Goal: Task Accomplishment & Management: Manage account settings

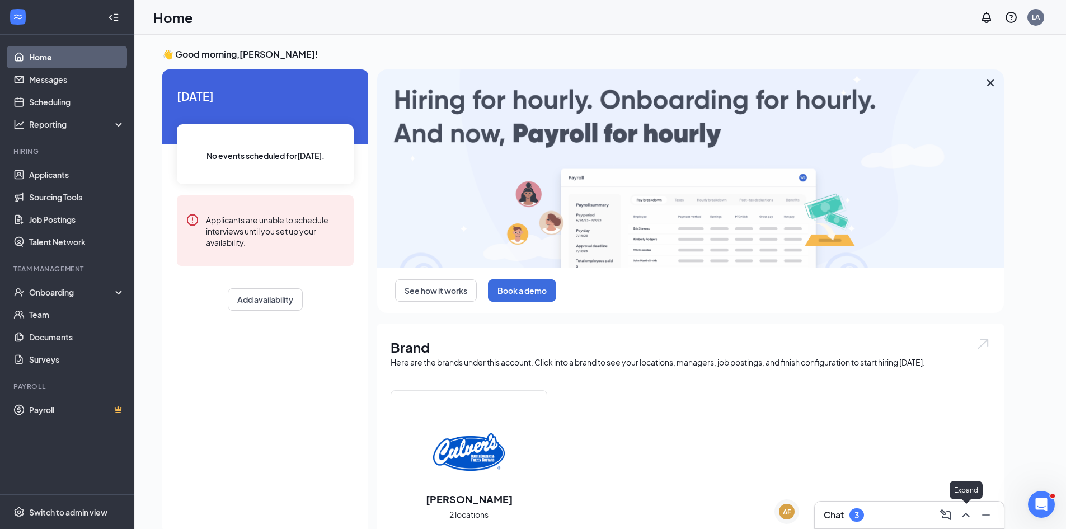
click at [969, 514] on icon "ChevronUp" at bounding box center [965, 514] width 13 height 13
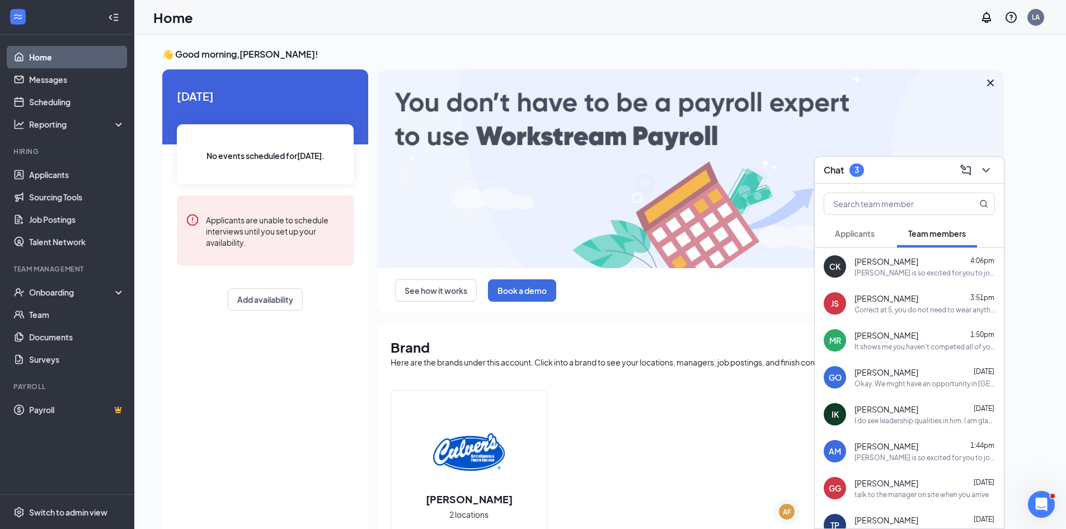
click at [870, 240] on button "Applicants" at bounding box center [855, 233] width 62 height 28
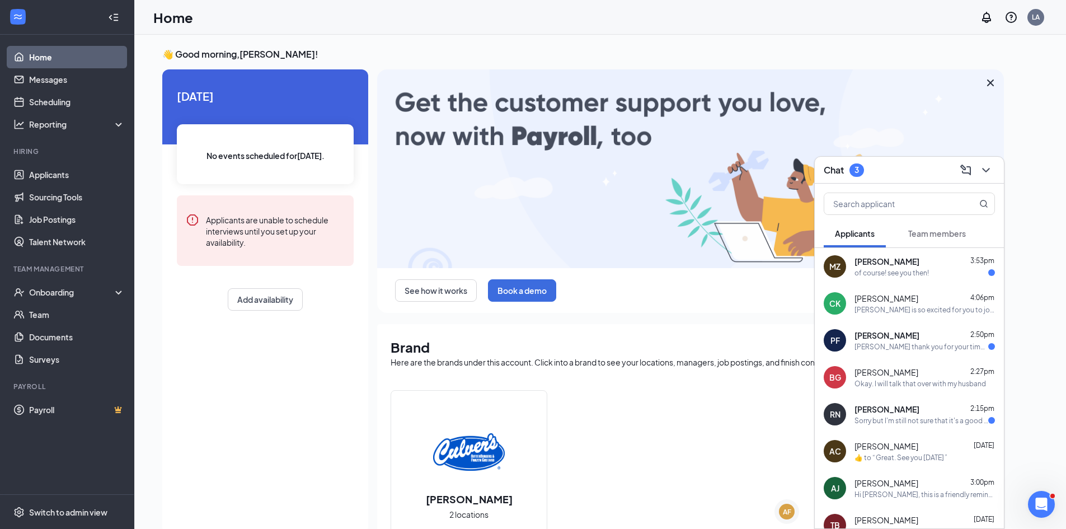
click at [885, 350] on div "[PERSON_NAME] thank you for your time [DATE] but I decided that I don't think I…" at bounding box center [921, 347] width 134 height 10
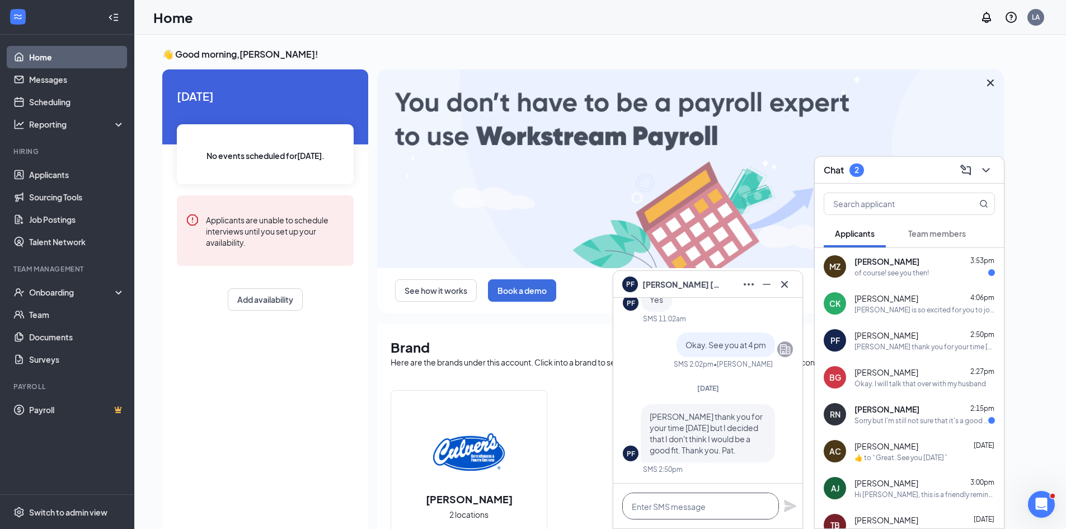
click at [702, 495] on textarea at bounding box center [700, 505] width 157 height 27
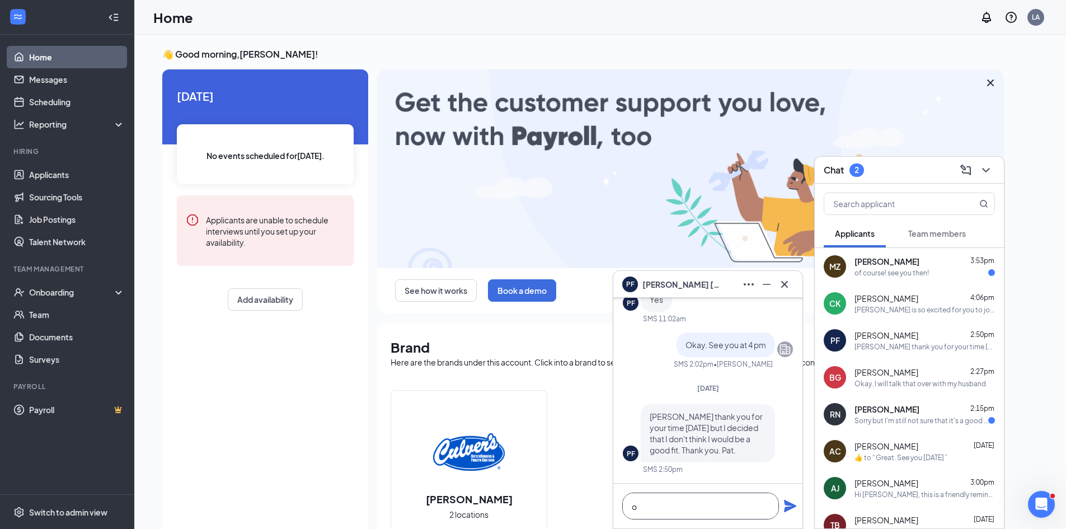
scroll to position [1, 0]
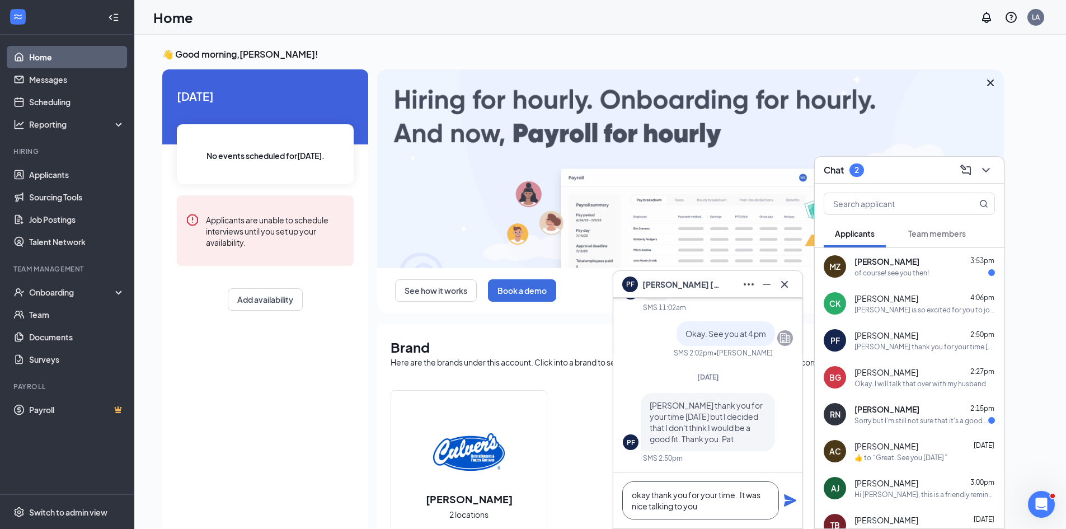
type textarea "okay thank you for your time. It was nice talking to you"
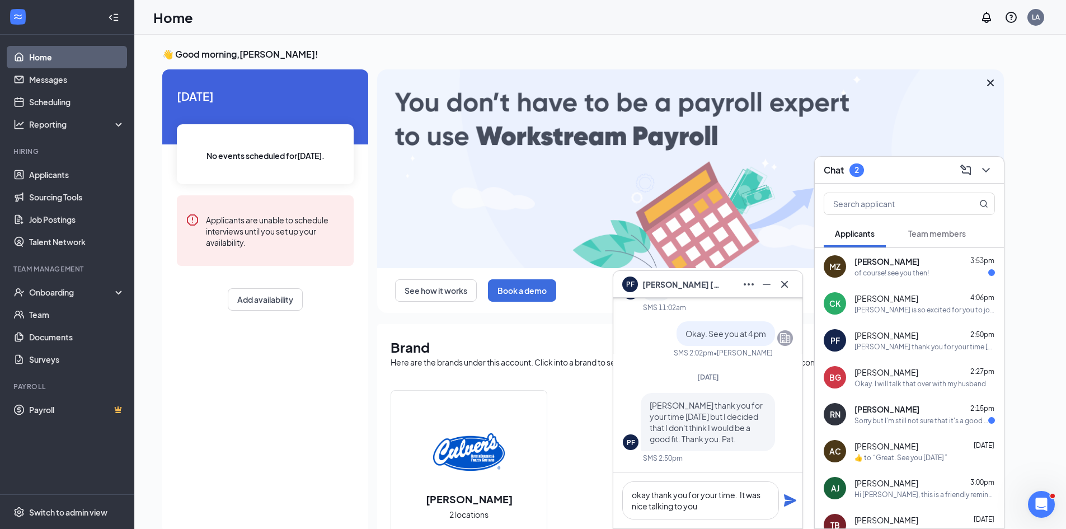
click at [787, 497] on icon "Plane" at bounding box center [790, 500] width 12 height 12
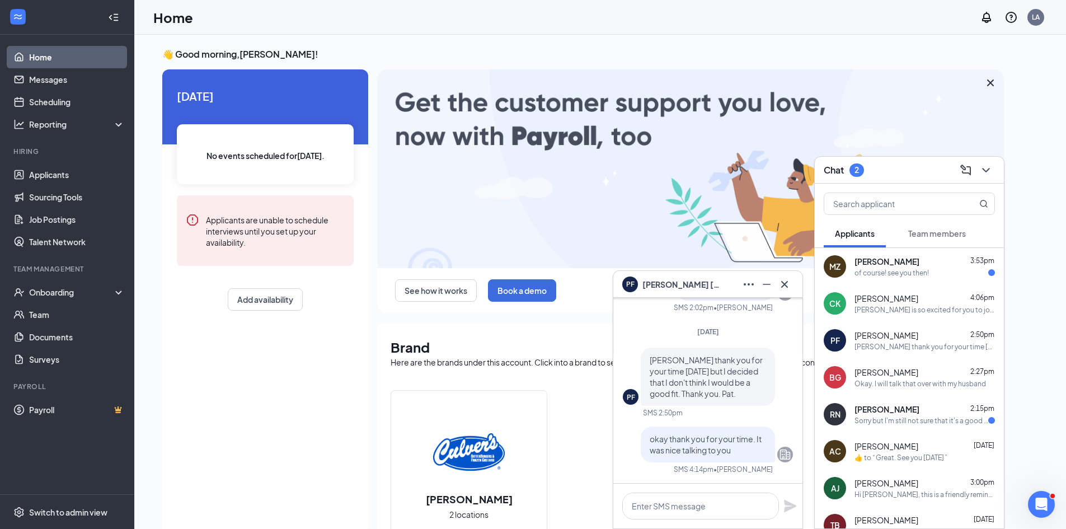
scroll to position [0, 0]
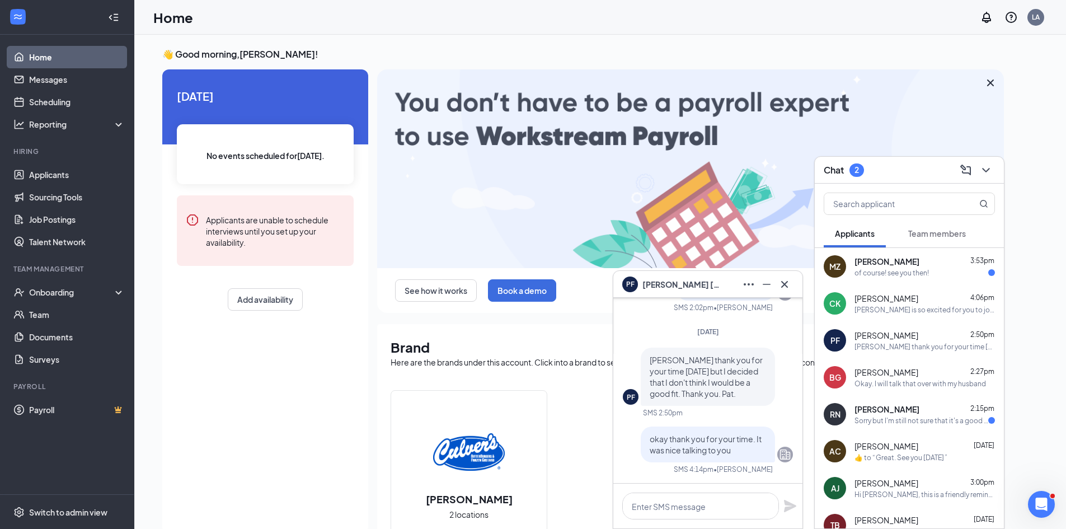
click at [859, 407] on span "[PERSON_NAME]" at bounding box center [886, 408] width 65 height 11
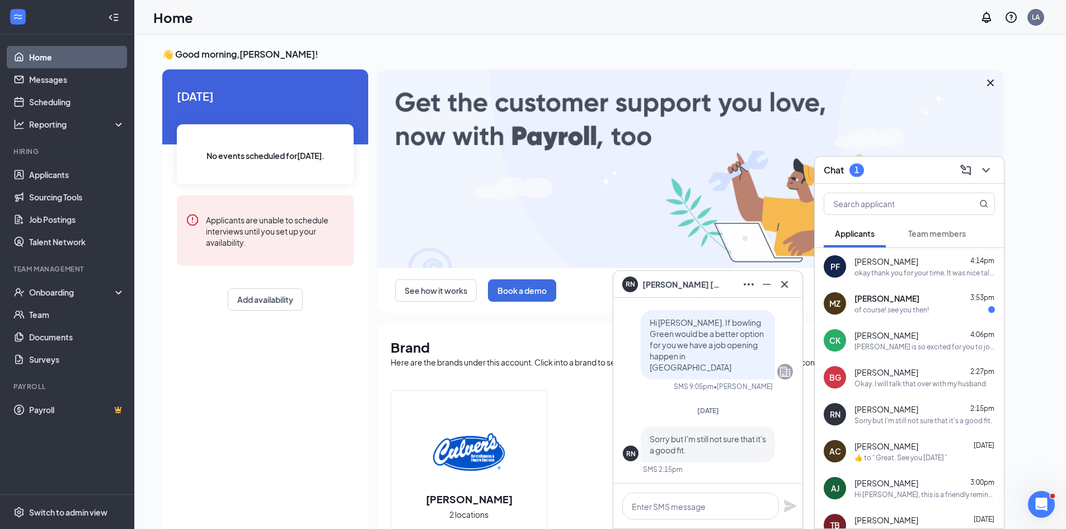
click at [866, 311] on div "of course! see you then!" at bounding box center [891, 310] width 74 height 10
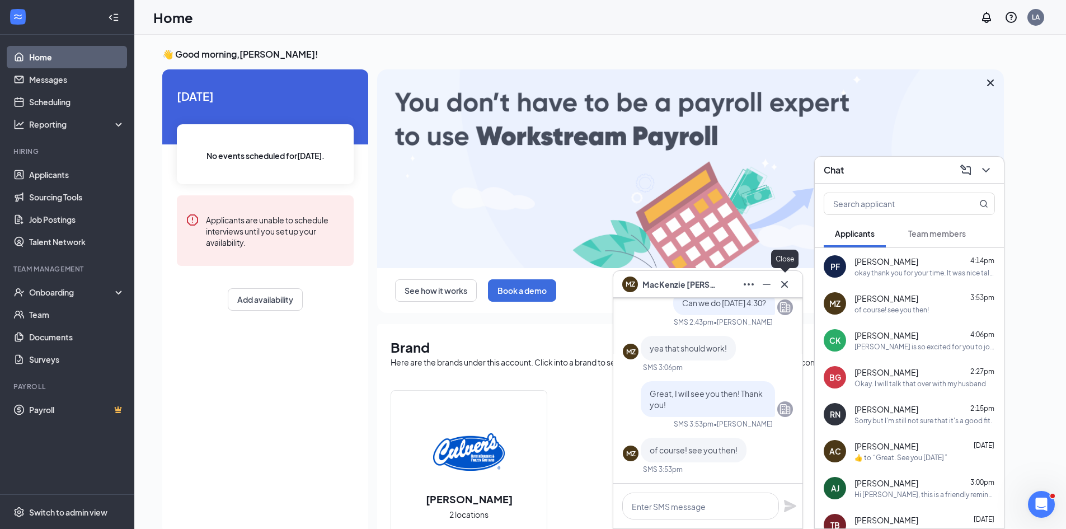
click at [779, 279] on icon "Cross" at bounding box center [784, 284] width 13 height 13
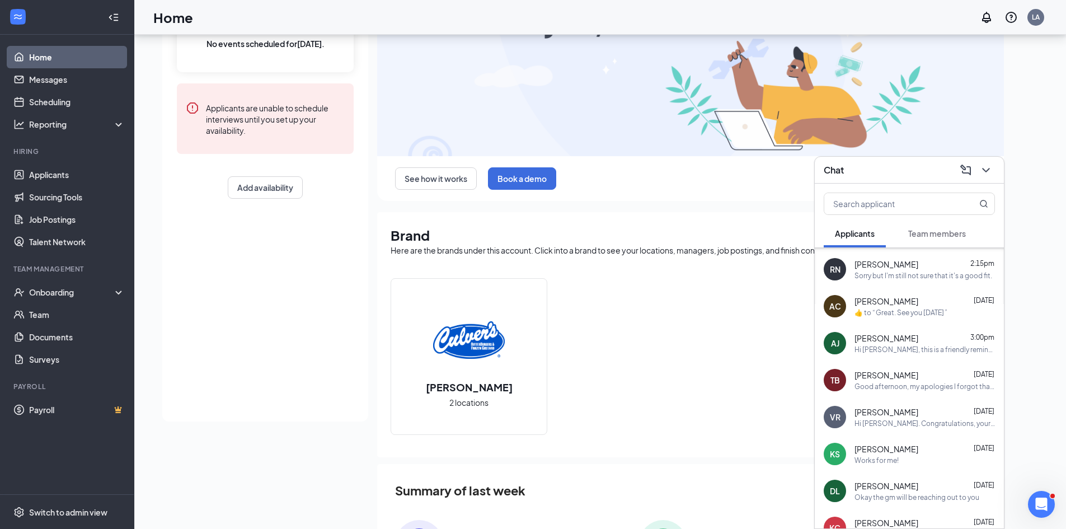
scroll to position [201, 0]
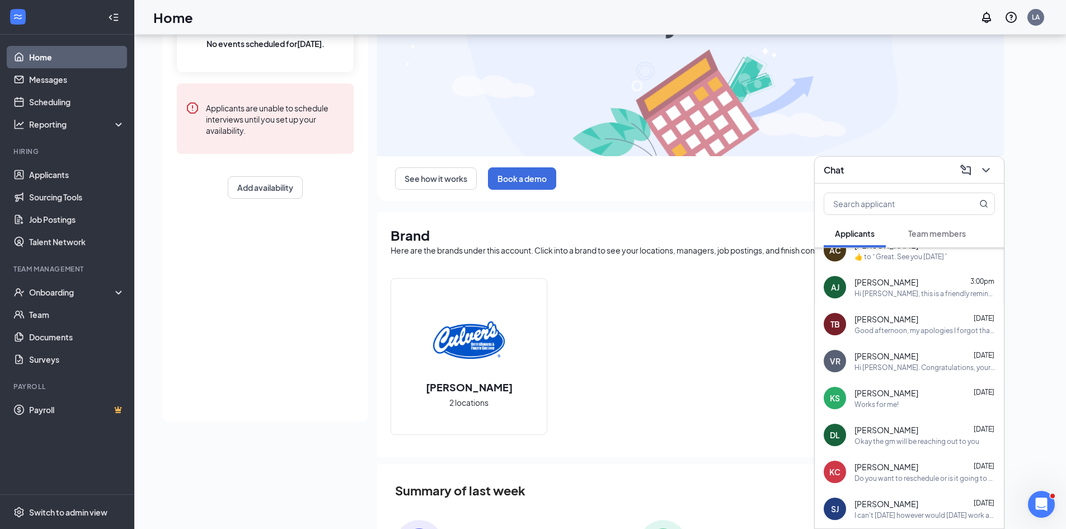
click at [885, 404] on div "Works for me!" at bounding box center [876, 405] width 44 height 10
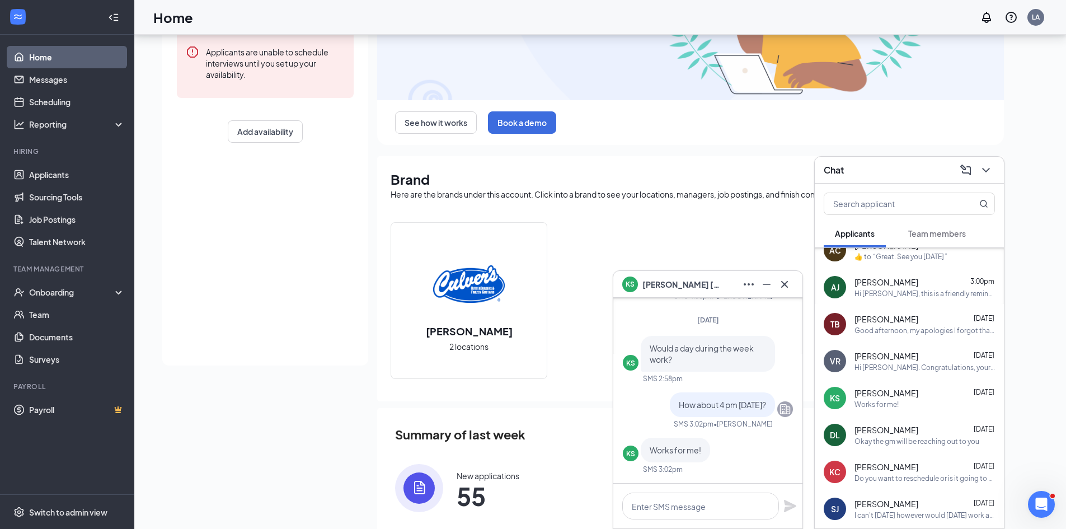
scroll to position [195, 0]
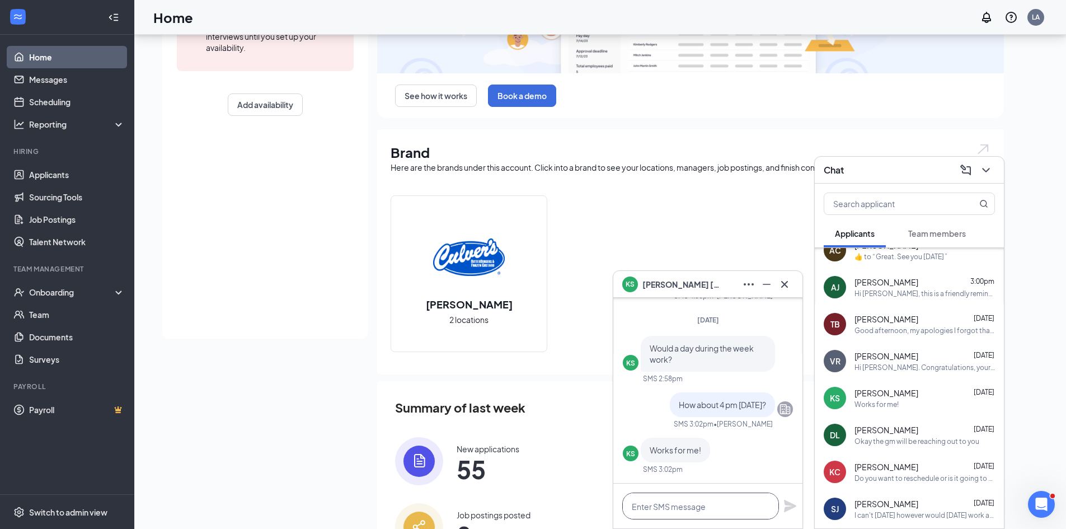
click at [693, 501] on textarea at bounding box center [700, 505] width 157 height 27
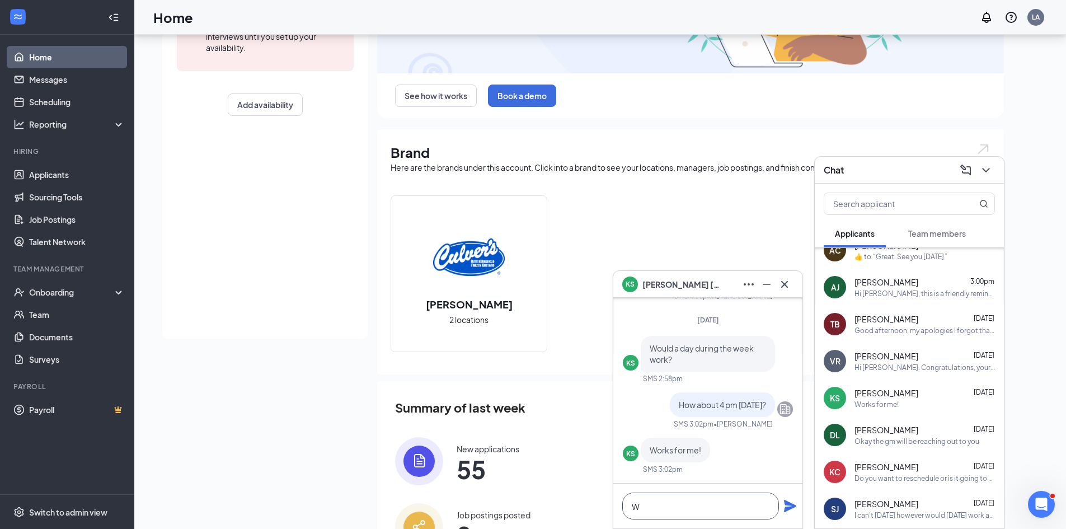
scroll to position [1, 0]
type textarea "W"
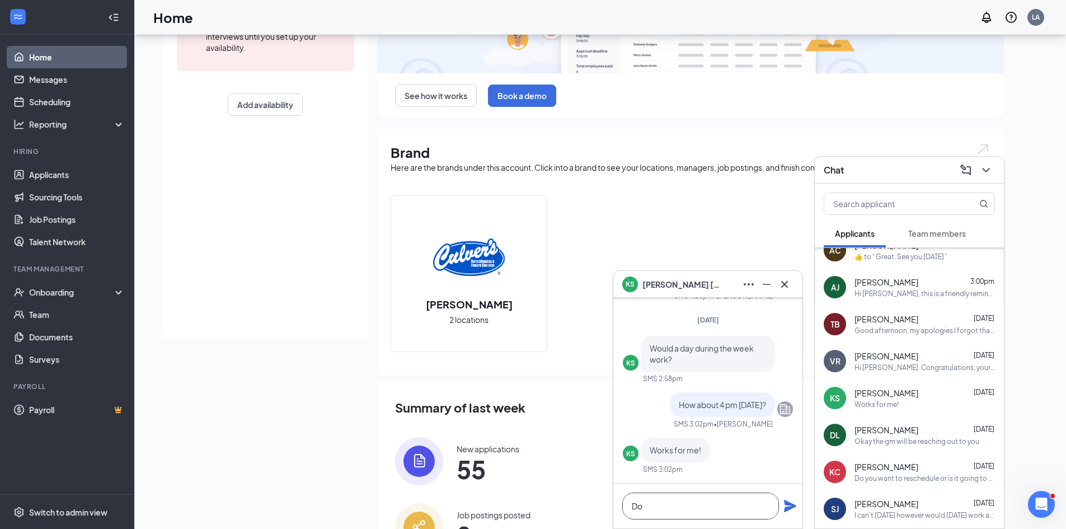
type textarea "D"
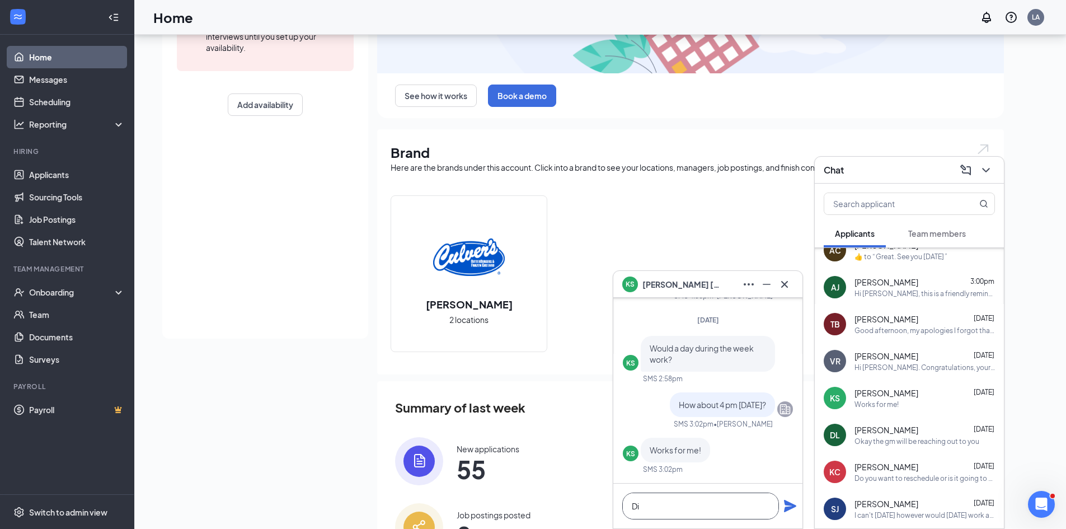
type textarea "D"
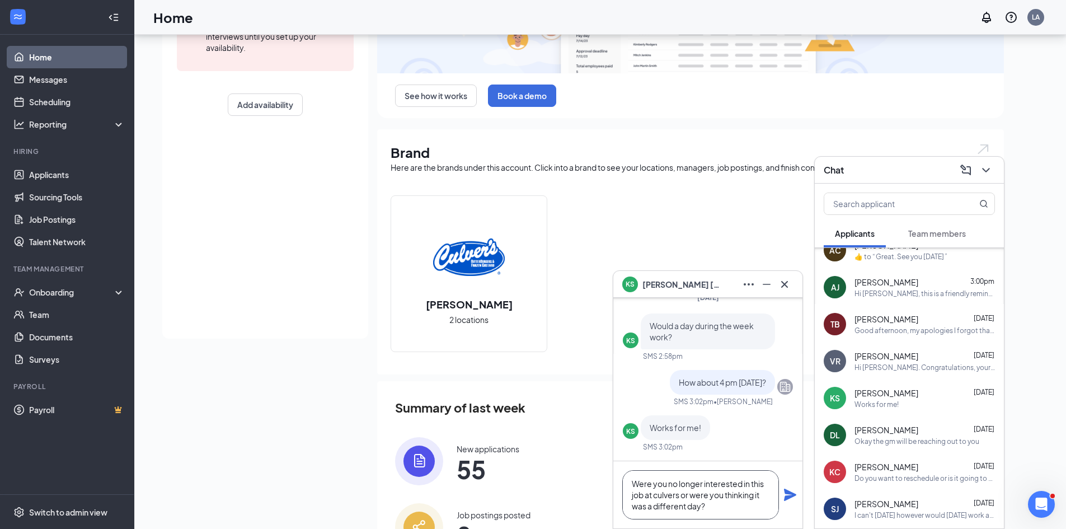
type textarea "Were you no longer interested in this job at culvers or were you thinking it wa…"
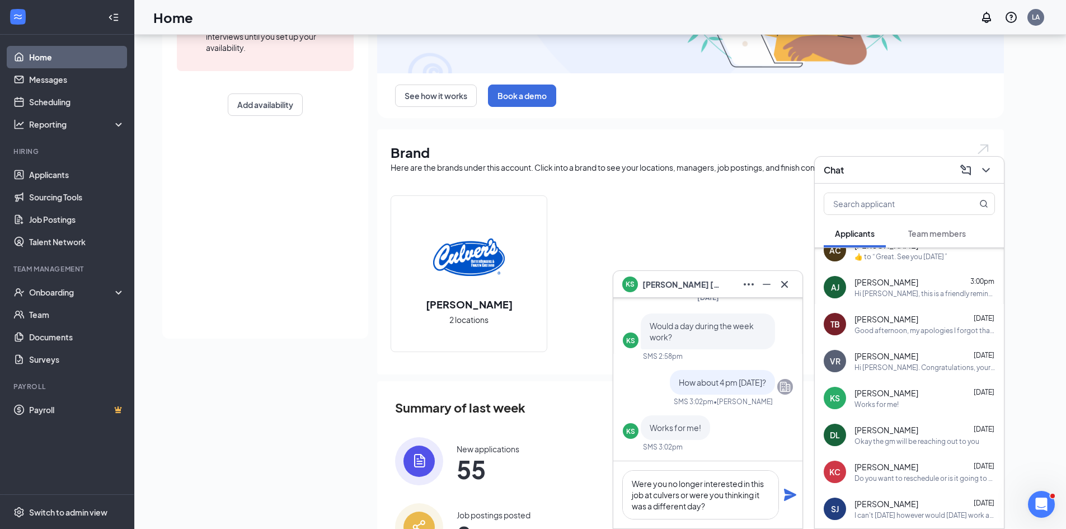
click at [788, 493] on icon "Plane" at bounding box center [790, 494] width 12 height 12
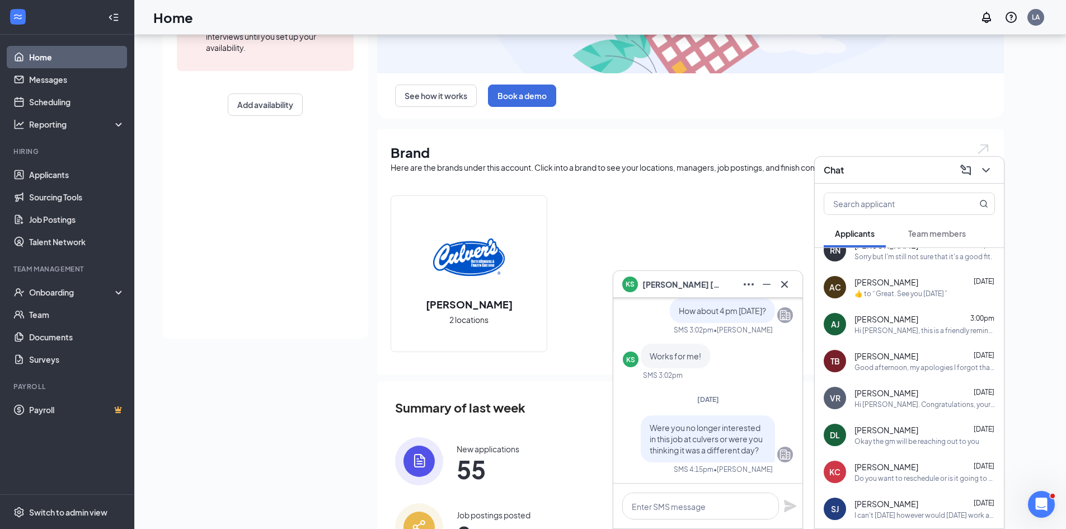
scroll to position [0, 0]
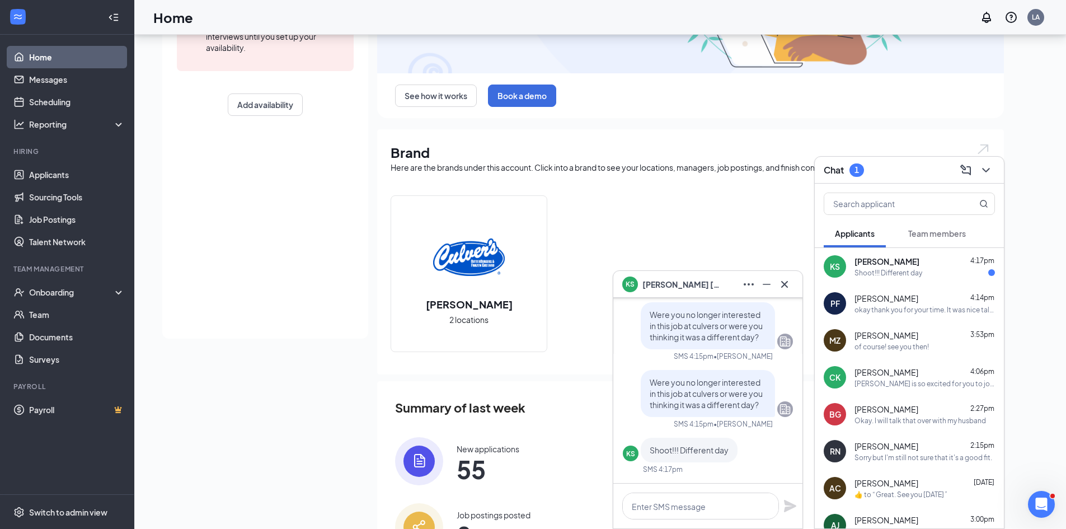
click at [888, 259] on span "[PERSON_NAME]" at bounding box center [886, 261] width 65 height 11
click at [865, 266] on span "[PERSON_NAME]" at bounding box center [886, 261] width 64 height 11
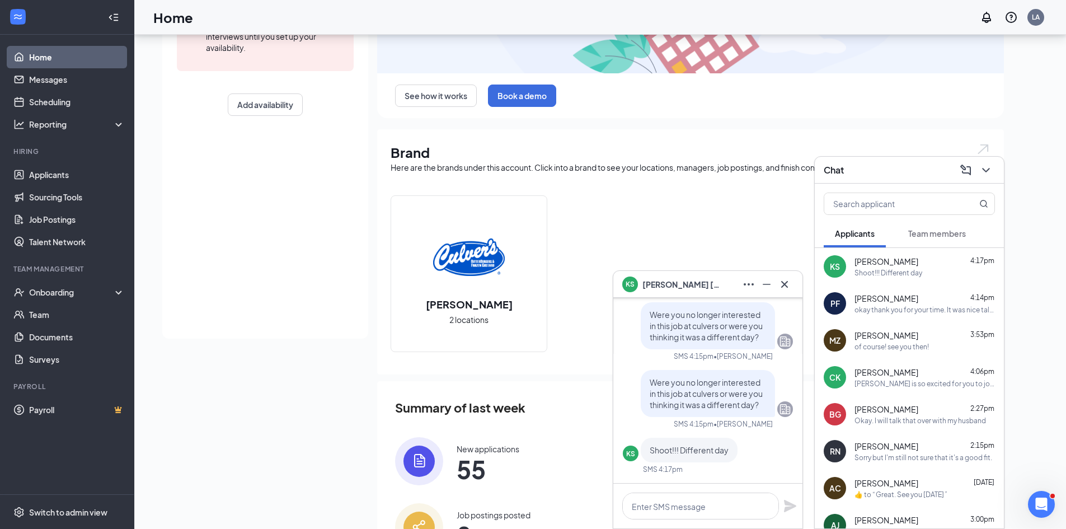
click at [859, 262] on span "[PERSON_NAME]" at bounding box center [886, 261] width 64 height 11
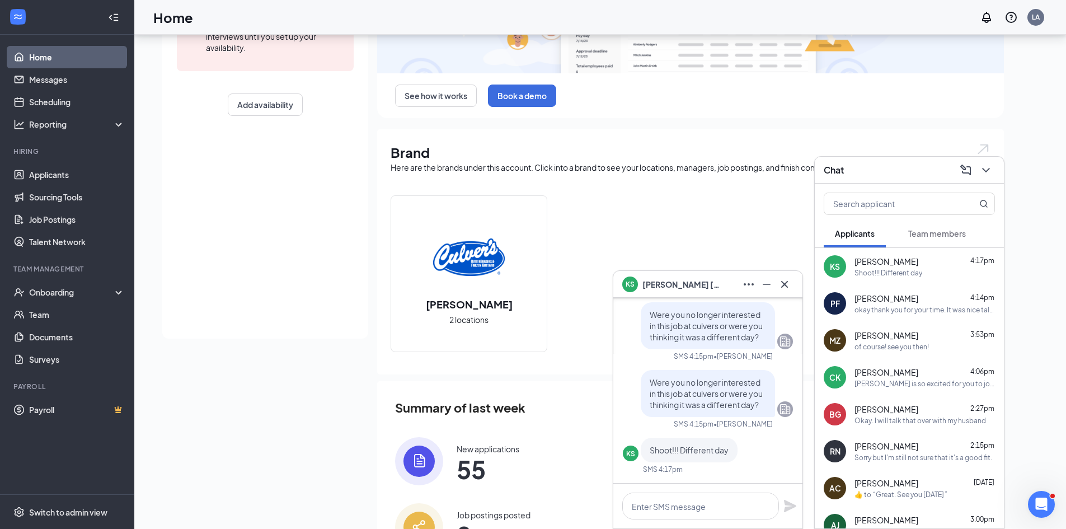
click at [677, 227] on div "[PERSON_NAME] 2 locations" at bounding box center [691, 278] width 600 height 166
click at [928, 228] on span "Team members" at bounding box center [937, 233] width 58 height 10
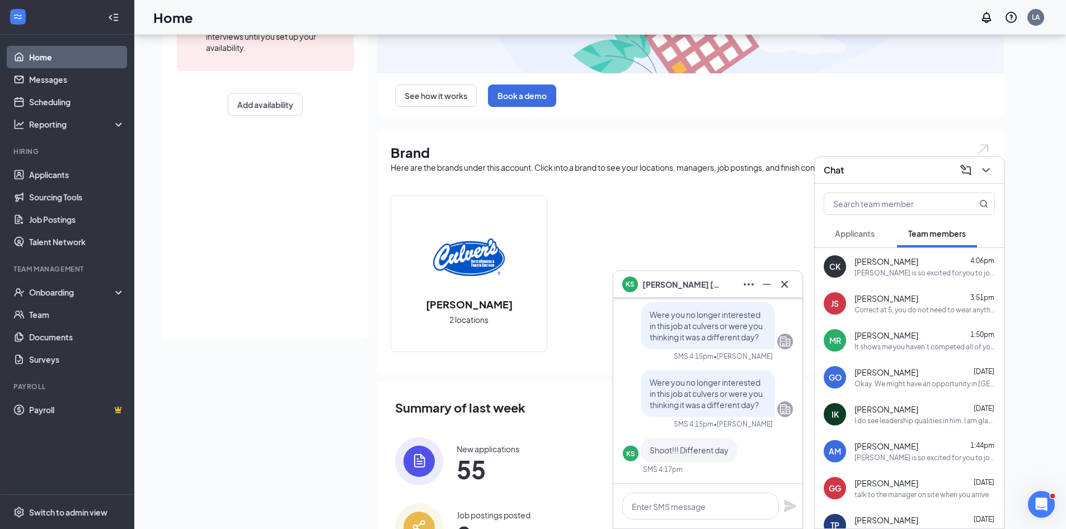
click at [857, 229] on span "Applicants" at bounding box center [855, 233] width 40 height 10
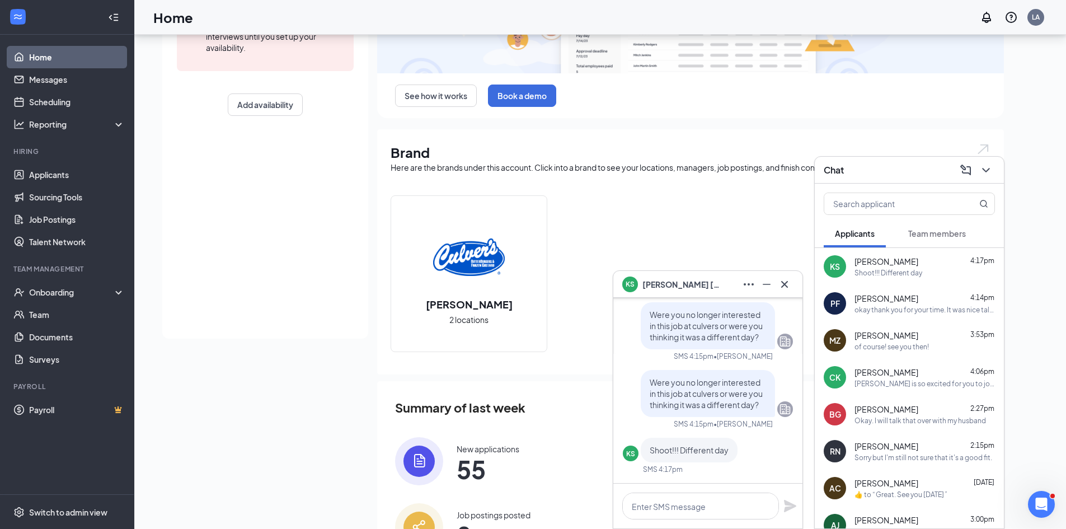
click at [864, 266] on span "[PERSON_NAME]" at bounding box center [886, 261] width 64 height 11
click at [901, 270] on div "Shoot!!! Different day" at bounding box center [888, 273] width 68 height 10
click at [638, 510] on textarea at bounding box center [700, 505] width 157 height 27
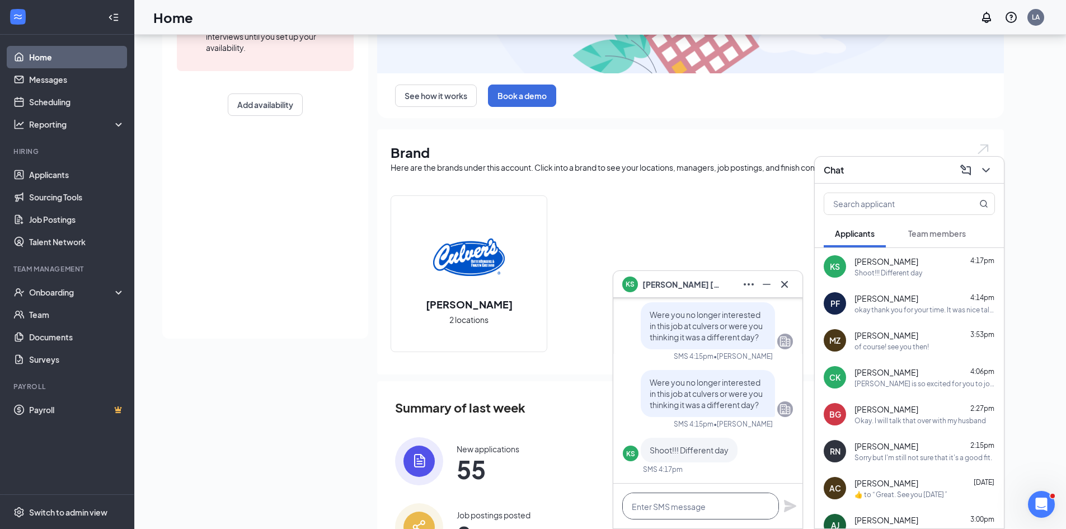
type textarea "W"
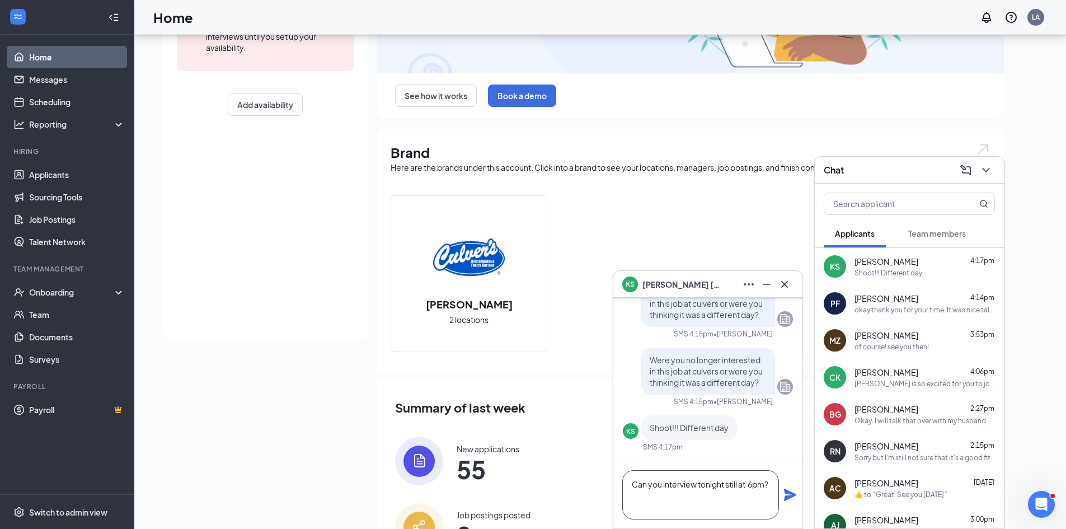
type textarea "Can you interview tonight still at 6pm?"
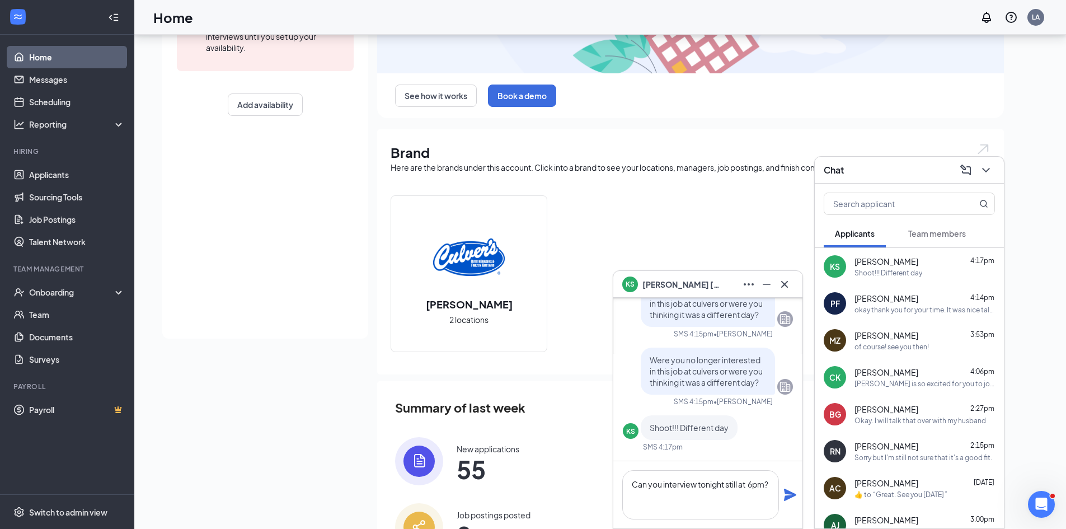
click at [795, 497] on icon "Plane" at bounding box center [789, 494] width 13 height 13
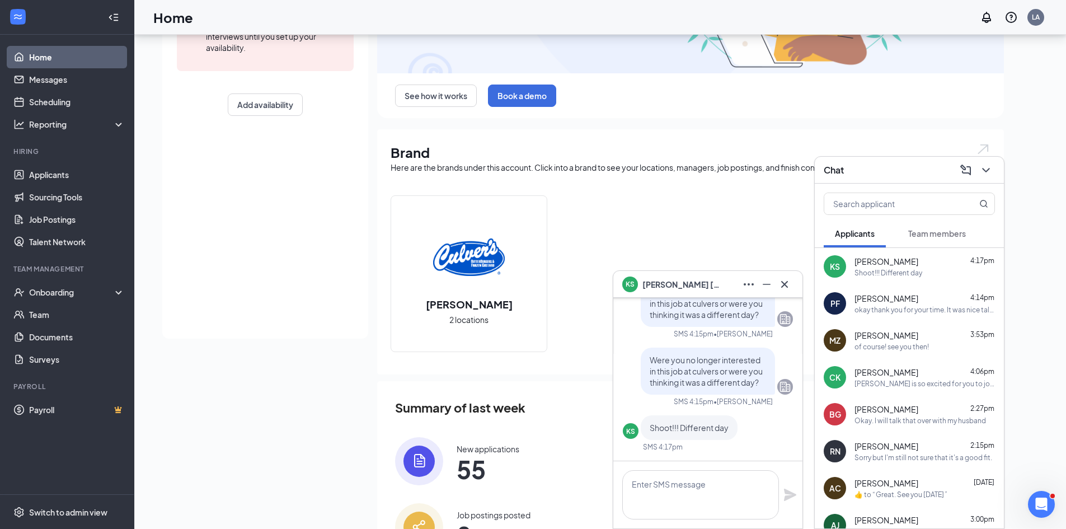
scroll to position [0, 0]
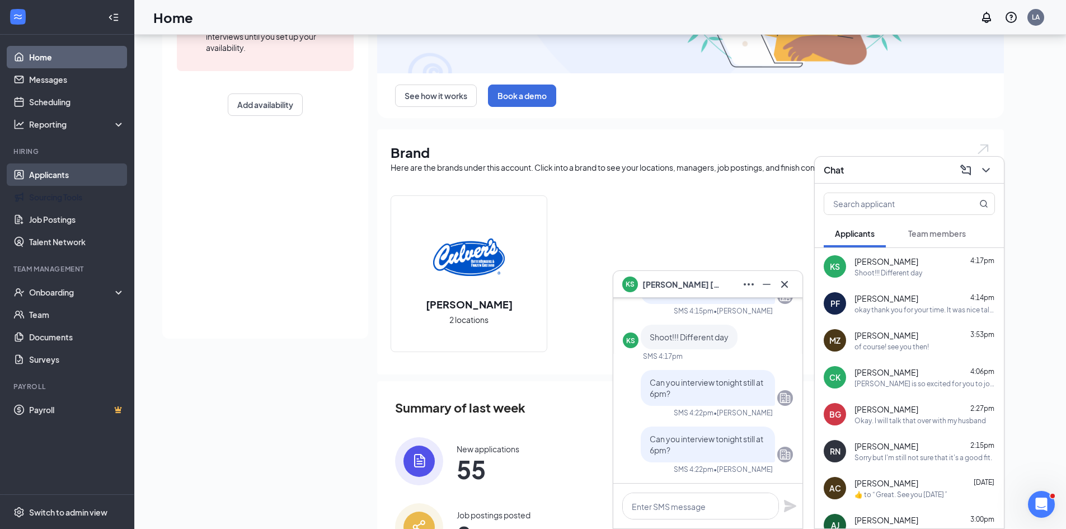
click at [37, 186] on link "Applicants" at bounding box center [77, 174] width 96 height 22
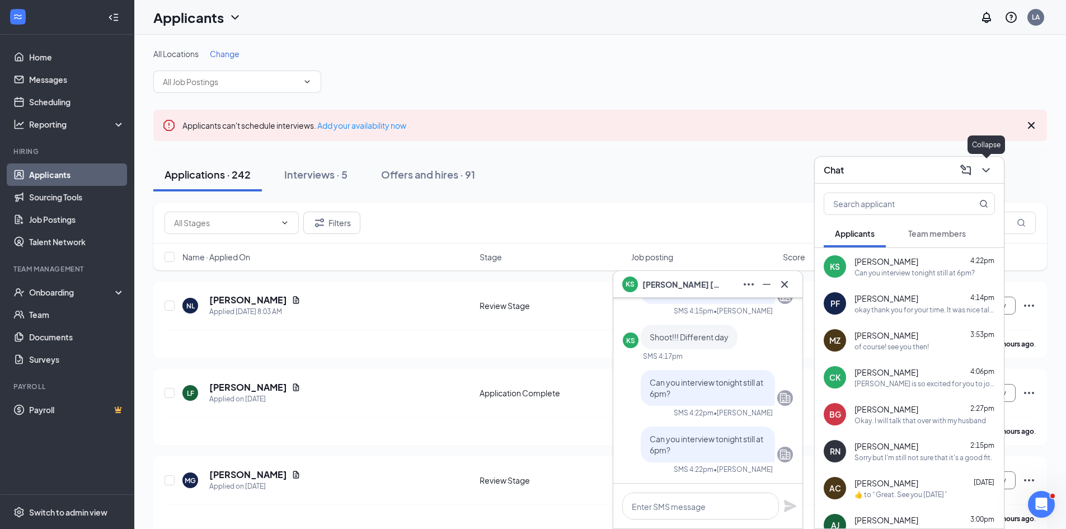
click at [983, 169] on icon "ChevronDown" at bounding box center [985, 170] width 7 height 4
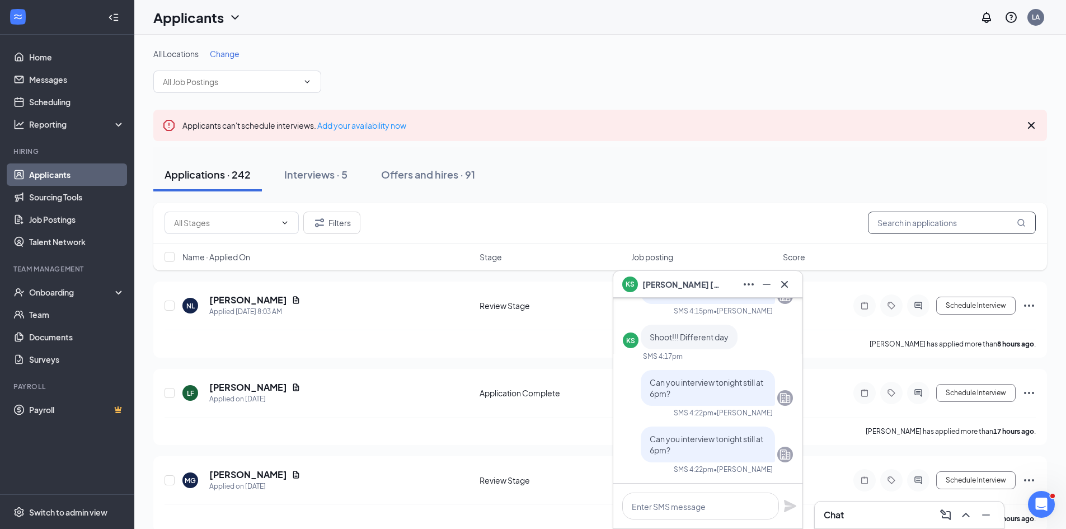
click at [915, 220] on input "text" at bounding box center [952, 223] width 168 height 22
type input "alyssa"
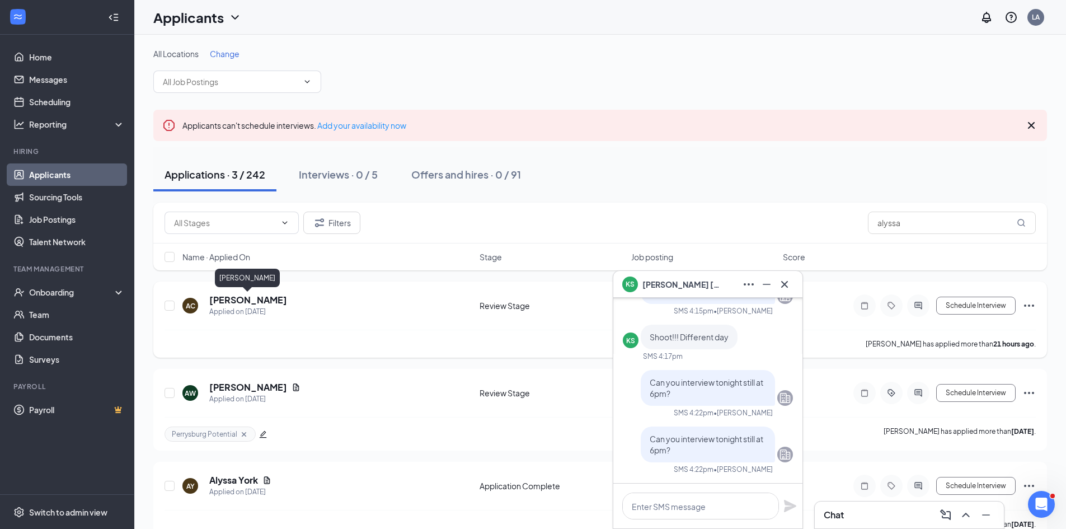
click at [249, 299] on h5 "[PERSON_NAME]" at bounding box center [248, 300] width 78 height 12
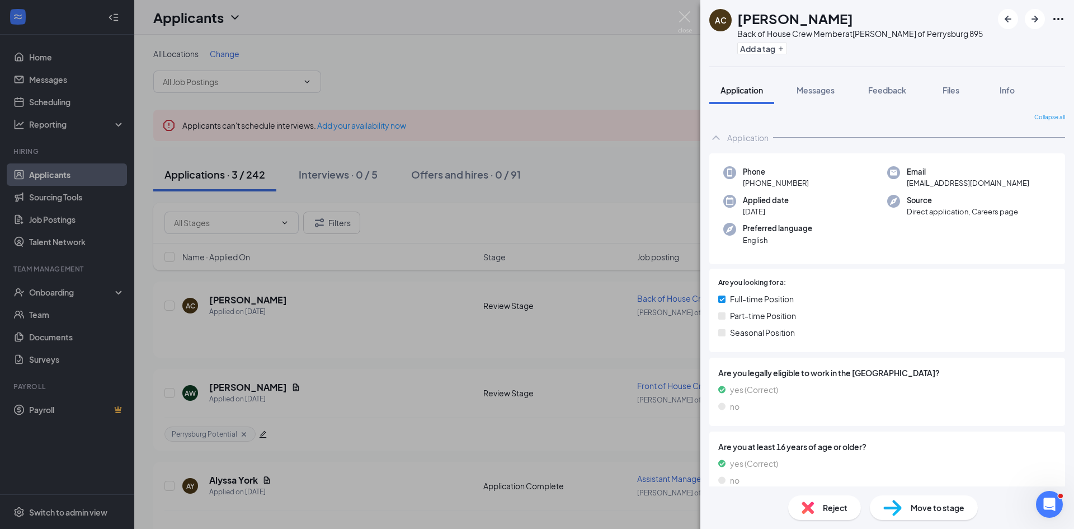
click at [928, 506] on span "Move to stage" at bounding box center [938, 507] width 54 height 12
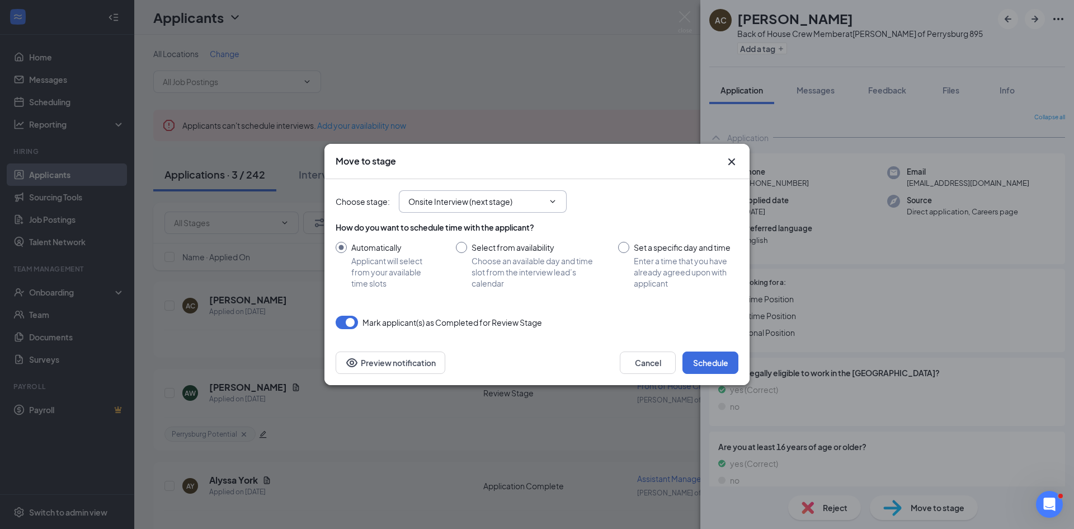
click at [554, 206] on span "Onsite Interview (next stage)" at bounding box center [483, 201] width 168 height 22
click at [556, 201] on icon "ChevronDown" at bounding box center [552, 201] width 9 height 9
click at [548, 200] on icon "ChevronDown" at bounding box center [552, 201] width 9 height 9
click at [551, 196] on span "Onsite Interview (next stage)" at bounding box center [483, 201] width 168 height 22
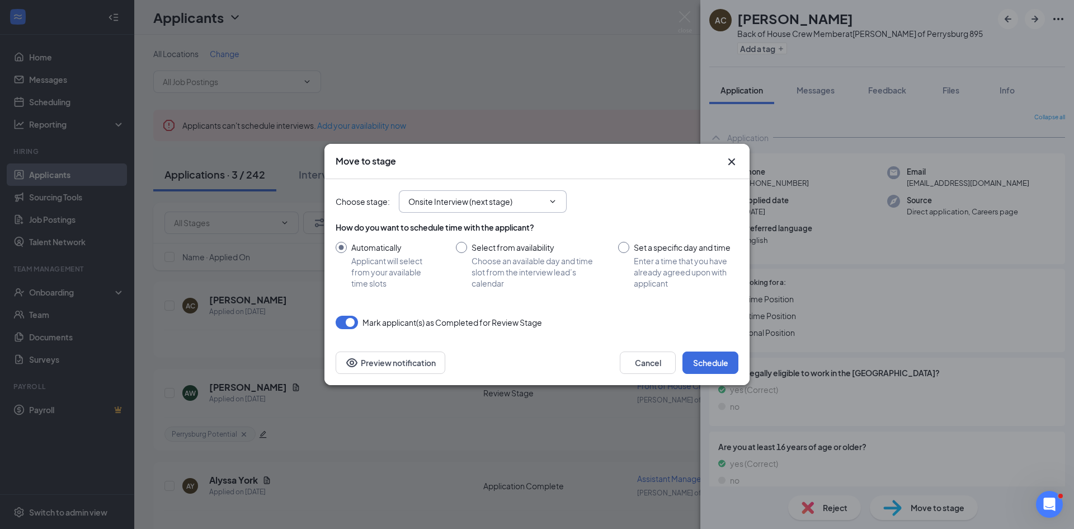
click at [551, 196] on span "Onsite Interview (next stage)" at bounding box center [483, 201] width 168 height 22
click at [535, 198] on input "Onsite Interview (next stage)" at bounding box center [475, 201] width 135 height 12
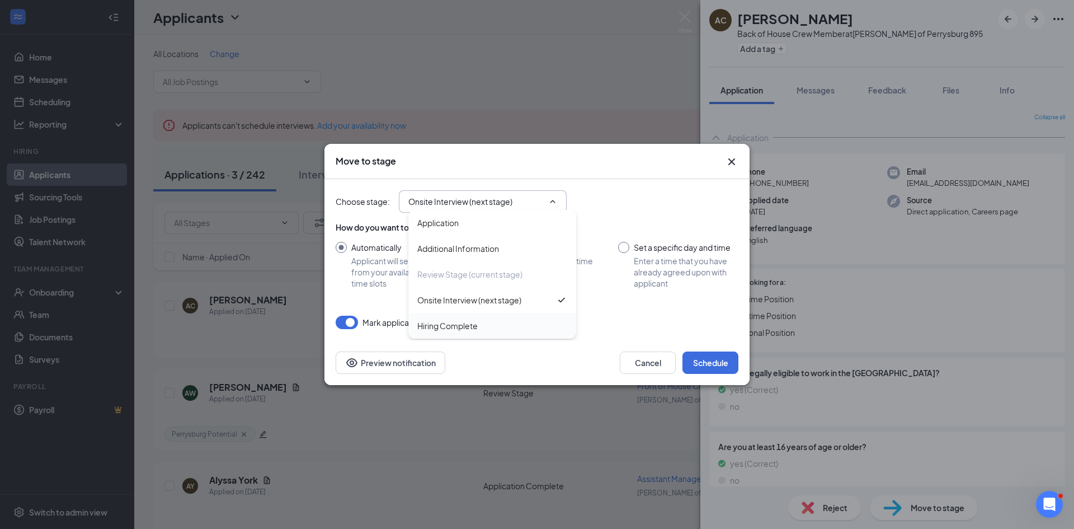
click at [485, 327] on div "Hiring Complete" at bounding box center [492, 326] width 150 height 12
type input "Hiring Complete"
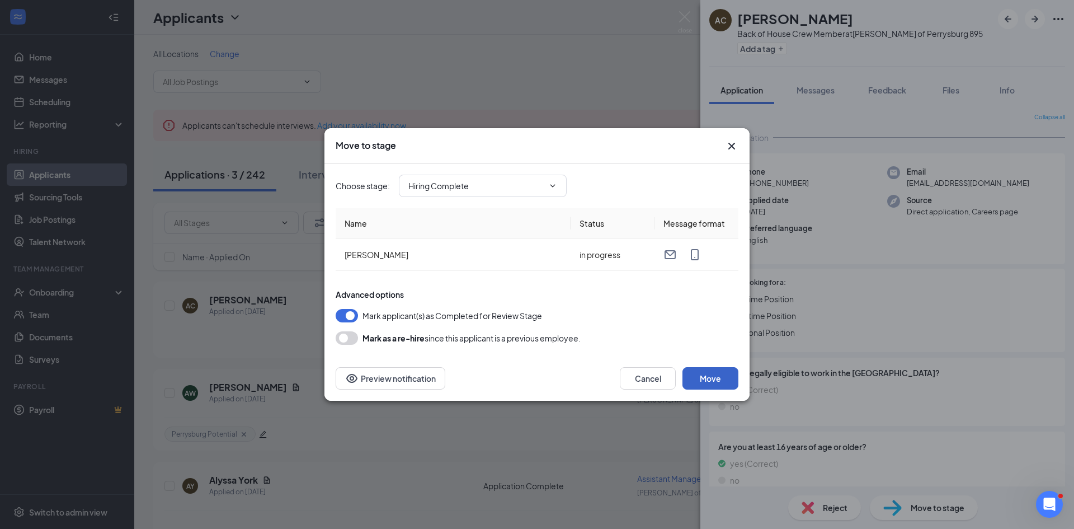
click at [706, 375] on button "Move" at bounding box center [711, 378] width 56 height 22
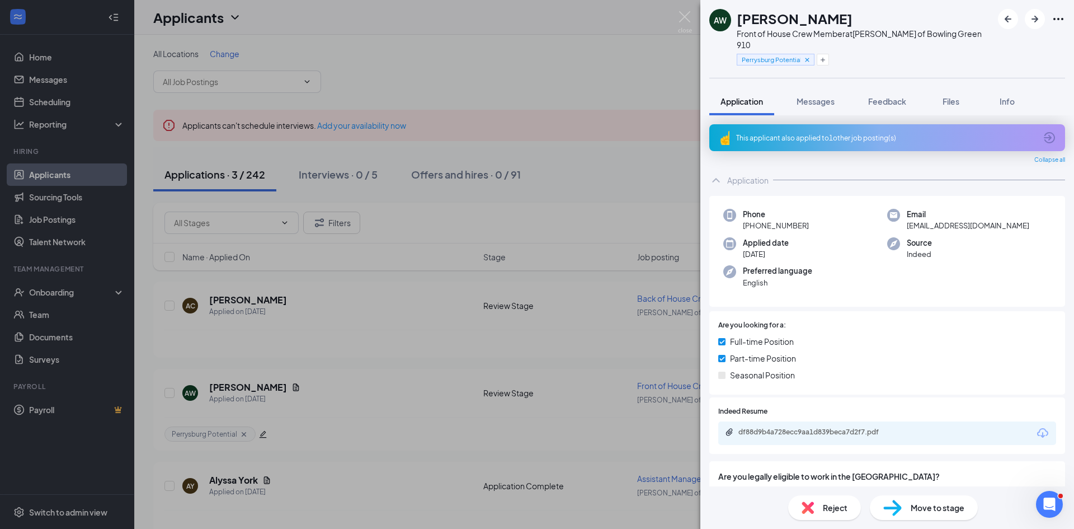
click at [34, 58] on div "AW [PERSON_NAME] Front of House Crew Member at [PERSON_NAME] of Bowling Green 9…" at bounding box center [537, 264] width 1074 height 529
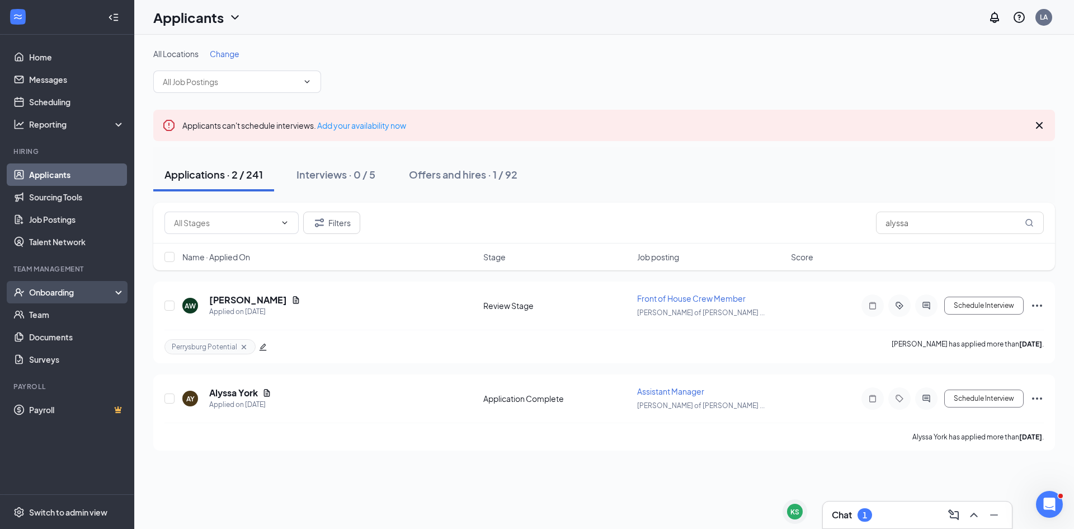
click at [46, 295] on div "Onboarding" at bounding box center [72, 291] width 86 height 11
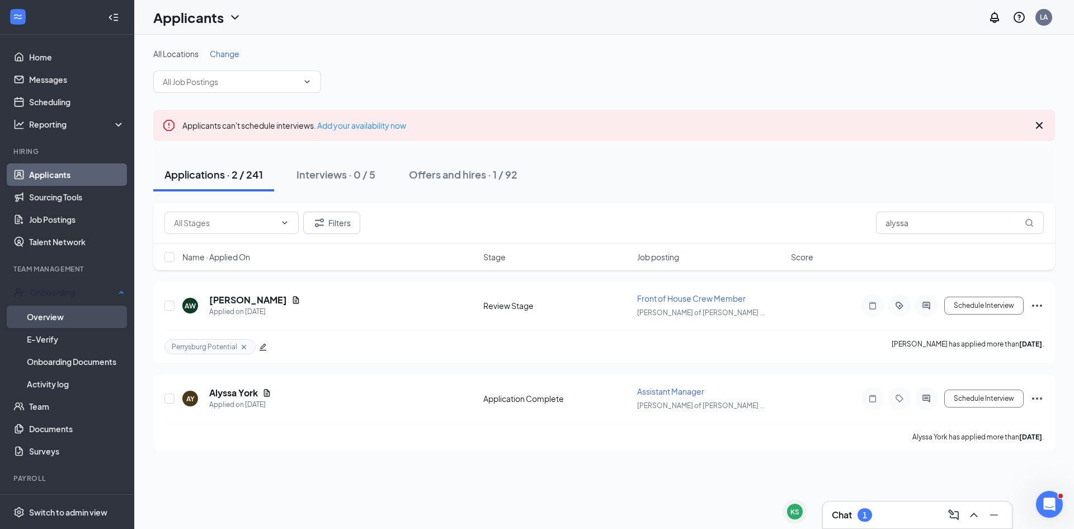
click at [51, 315] on link "Overview" at bounding box center [76, 317] width 98 height 22
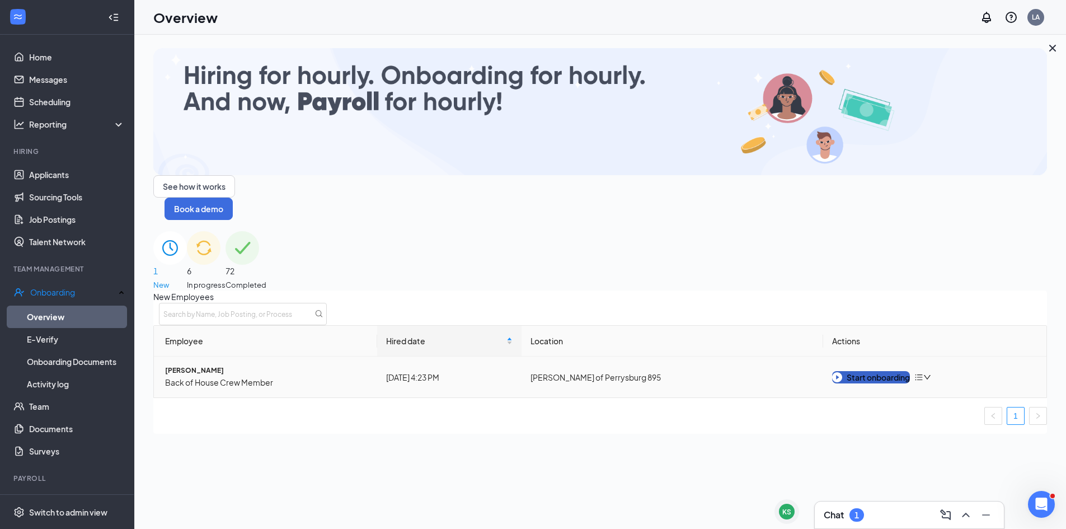
click at [875, 371] on div "Start onboarding" at bounding box center [871, 377] width 78 height 12
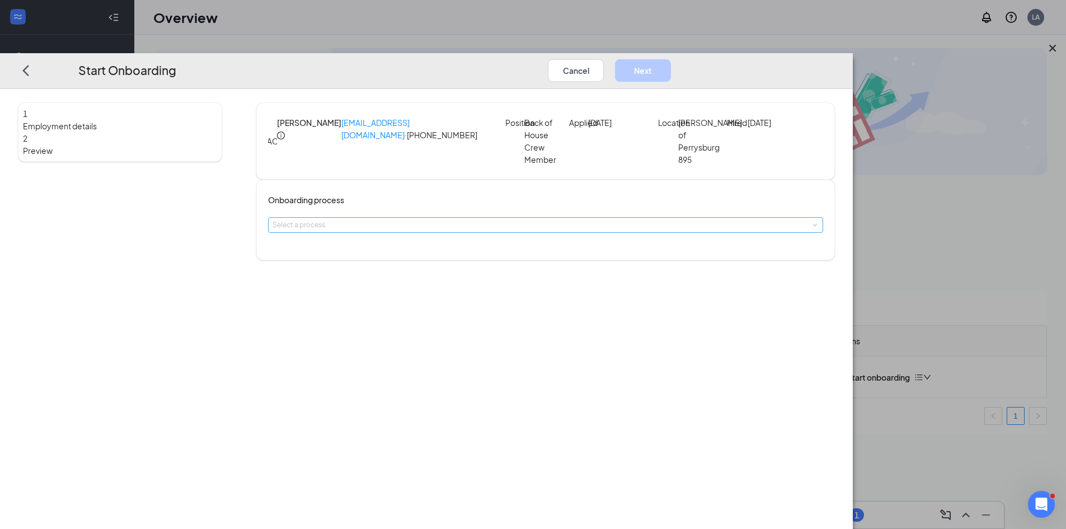
click at [404, 231] on div "Select a process" at bounding box center [542, 224] width 541 height 11
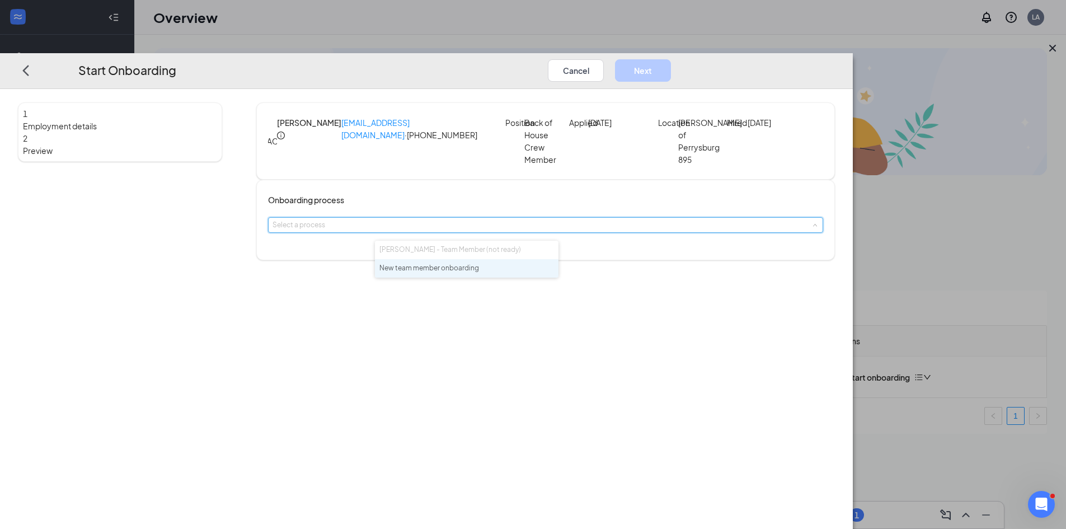
click at [414, 272] on span "New team member onboarding" at bounding box center [429, 268] width 100 height 8
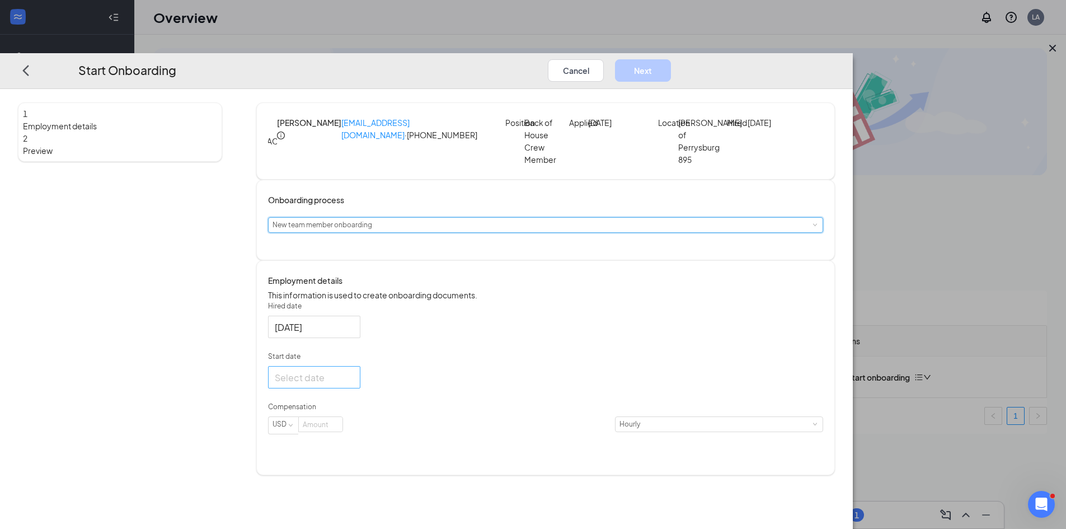
click at [351, 384] on input "Start date" at bounding box center [313, 377] width 77 height 14
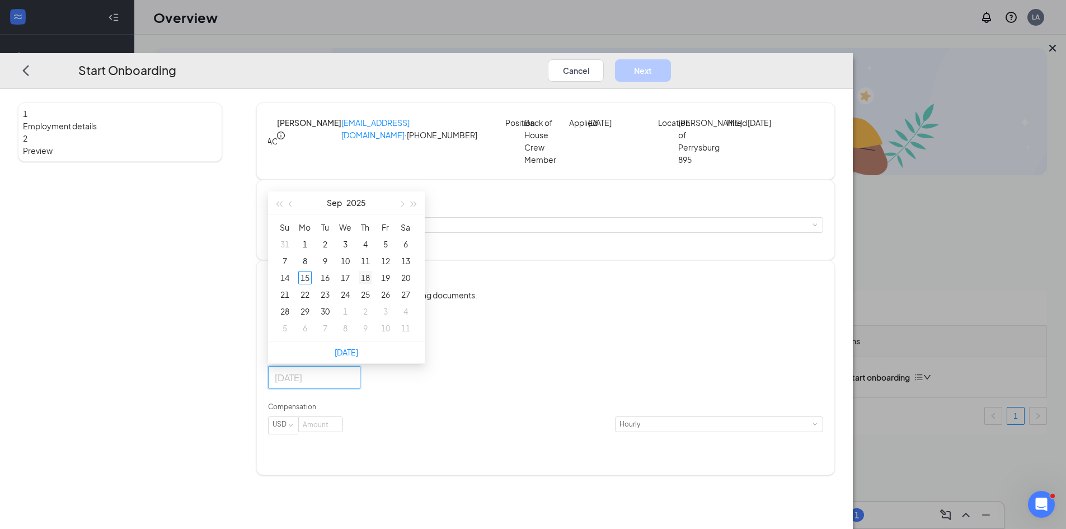
type input "[DATE]"
click at [372, 284] on div "18" at bounding box center [365, 277] width 13 height 13
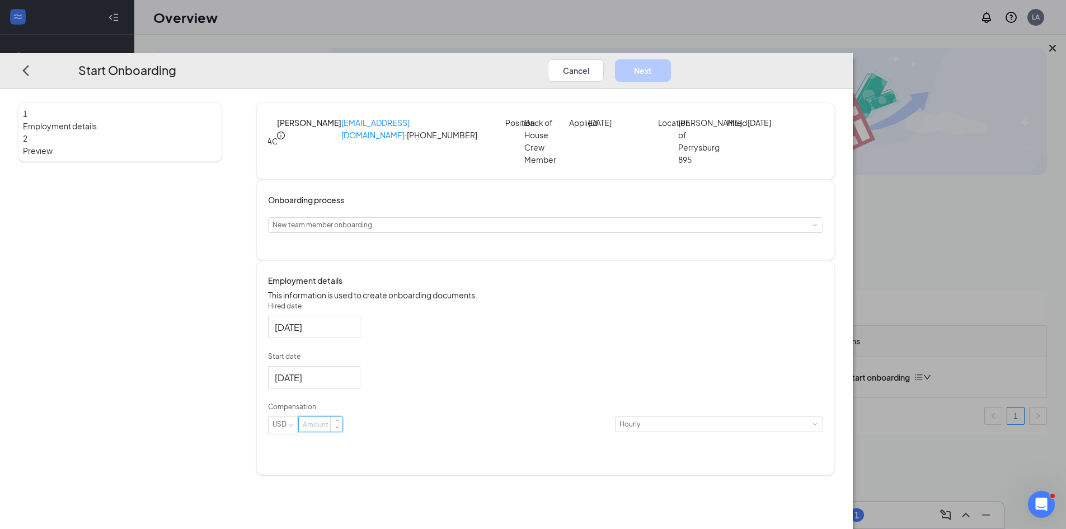
click at [342, 431] on input at bounding box center [321, 424] width 44 height 15
type input "15"
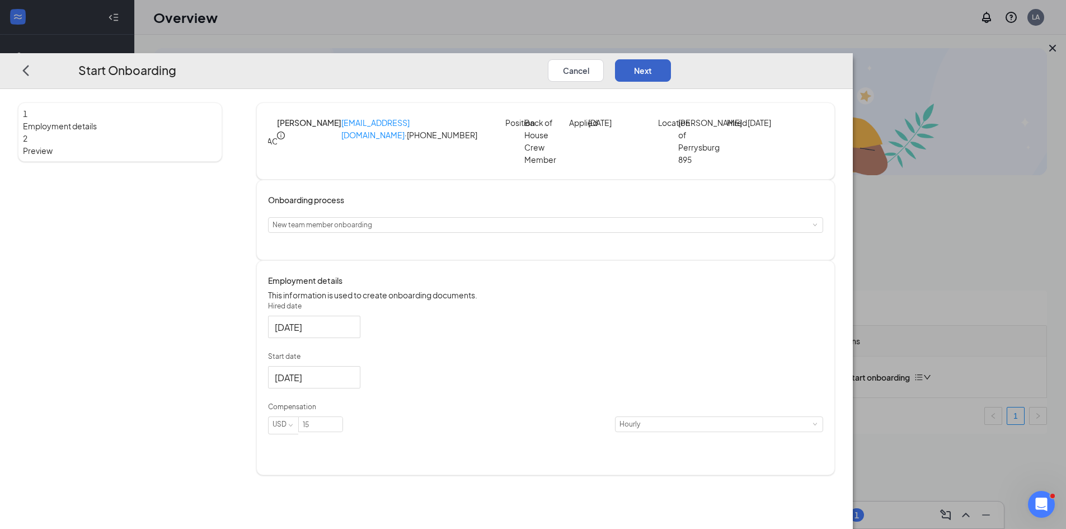
click at [671, 59] on button "Next" at bounding box center [643, 70] width 56 height 22
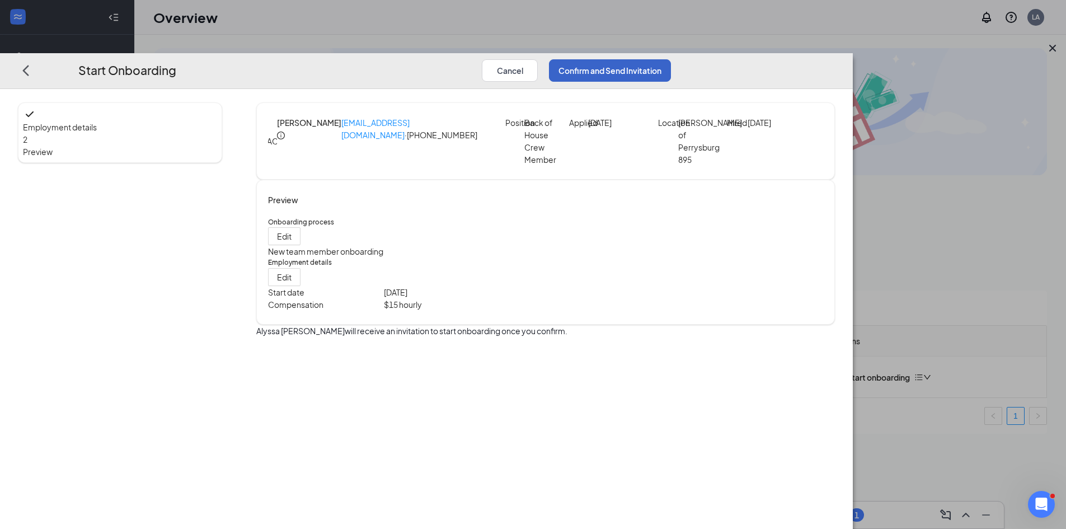
click at [671, 59] on button "Confirm and Send Invitation" at bounding box center [610, 70] width 122 height 22
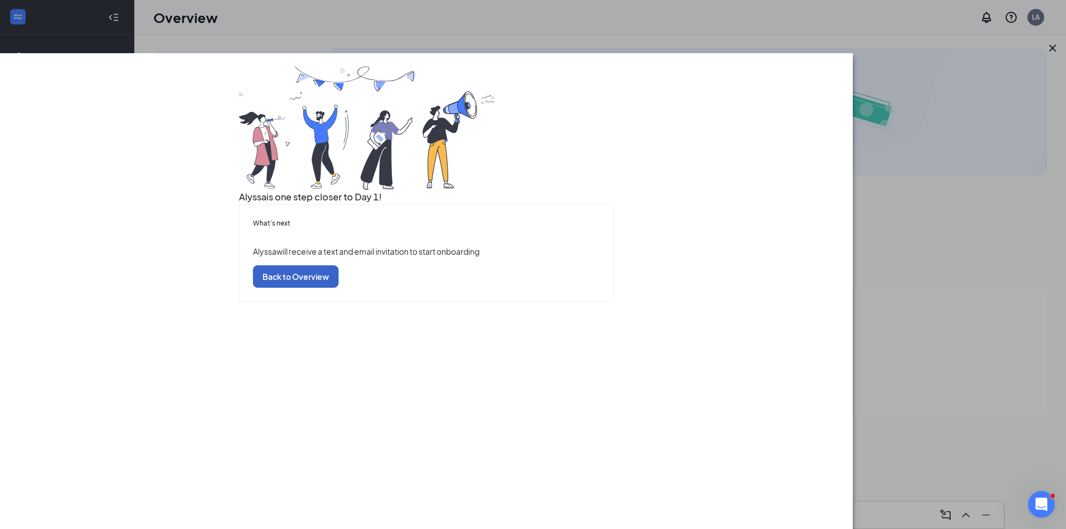
click at [339, 287] on button "Back to Overview" at bounding box center [296, 276] width 86 height 22
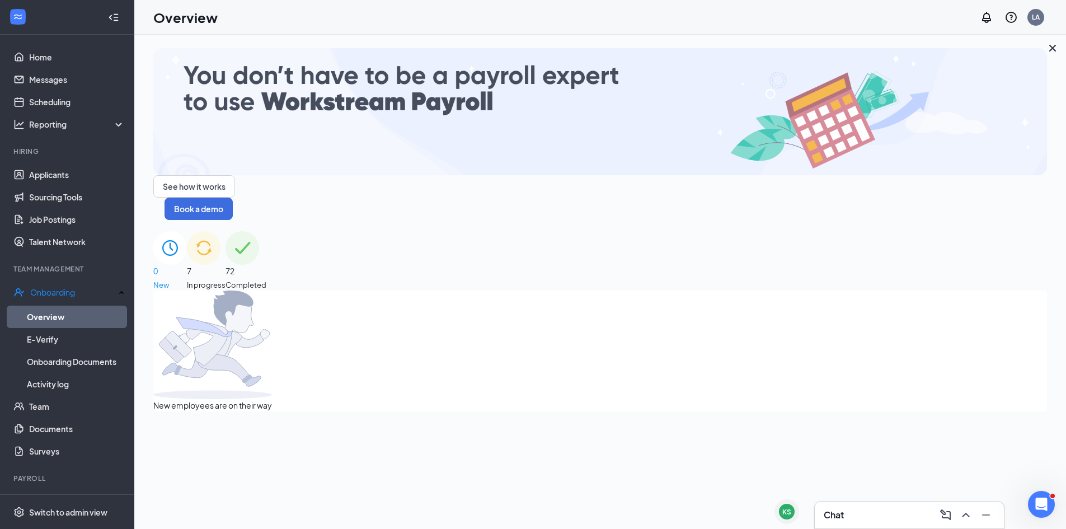
click at [225, 265] on span "7" at bounding box center [206, 271] width 39 height 12
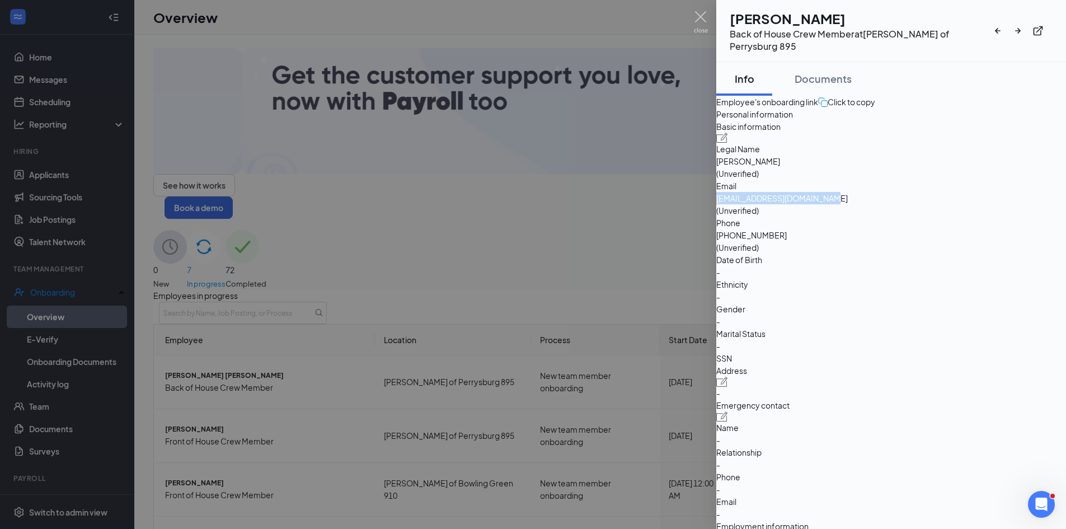
drag, startPoint x: 872, startPoint y: 236, endPoint x: 988, endPoint y: 239, distance: 116.4
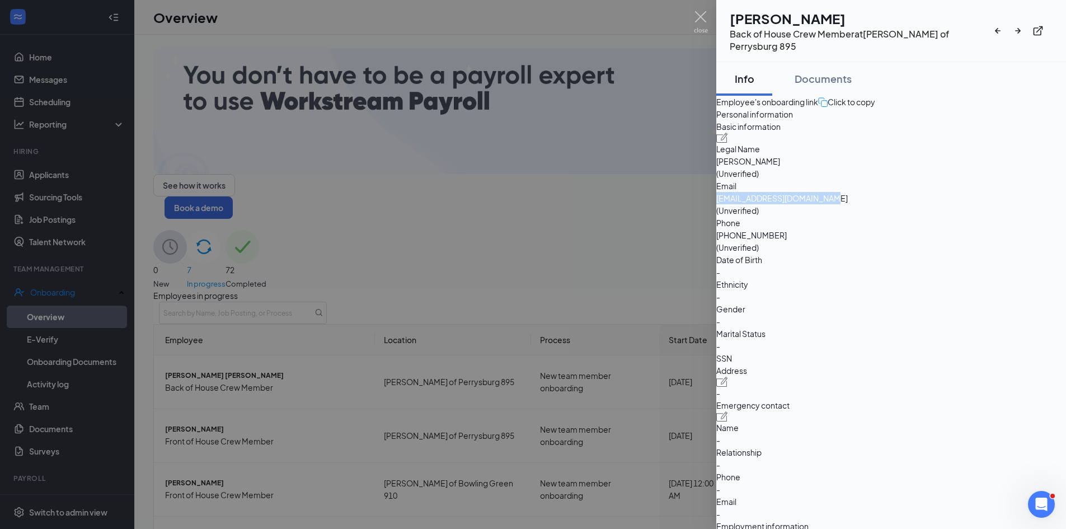
click at [988, 204] on span "[EMAIL_ADDRESS][DOMAIN_NAME]" at bounding box center [891, 198] width 350 height 12
copy span "[EMAIL_ADDRESS][DOMAIN_NAME]"
